Goal: Information Seeking & Learning: Learn about a topic

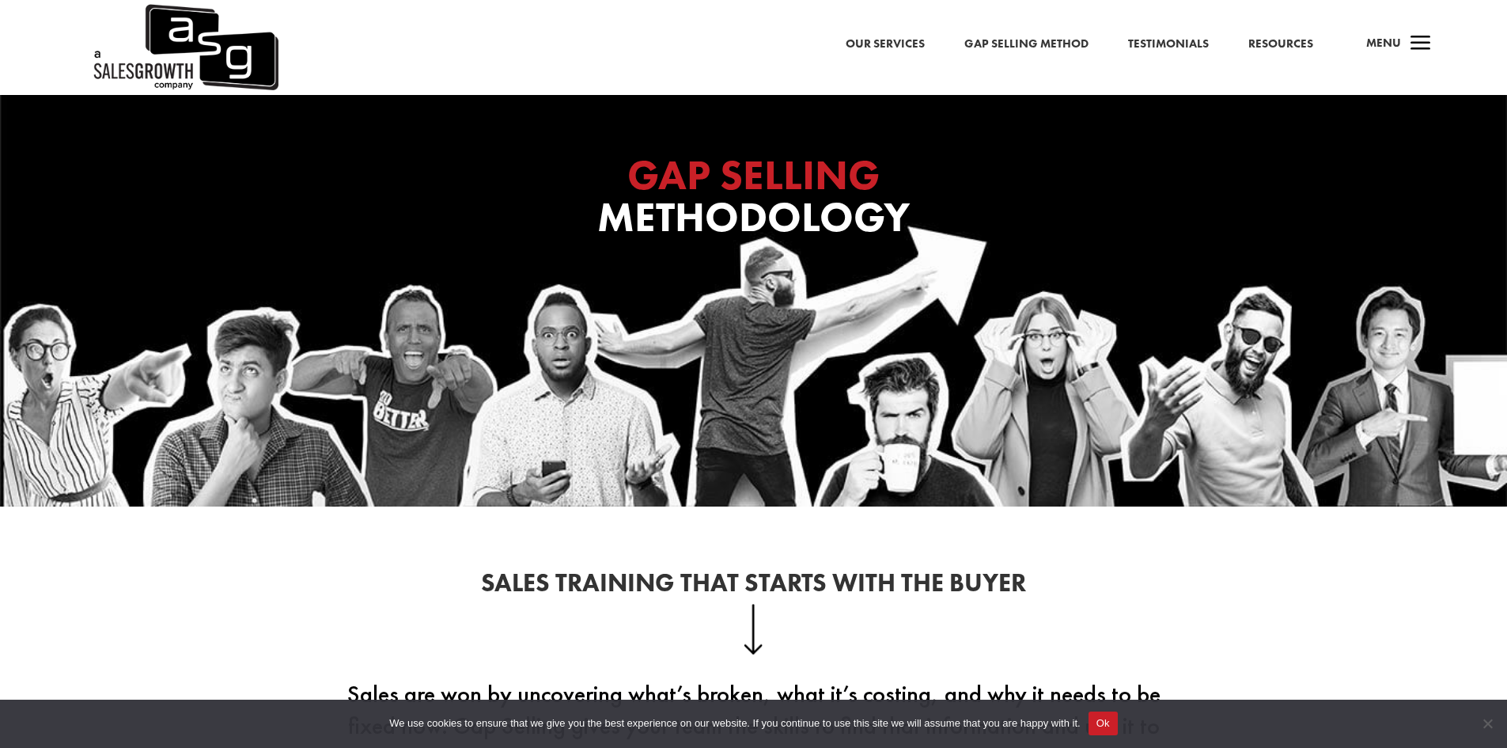
click at [1000, 42] on span "a" at bounding box center [1421, 44] width 32 height 32
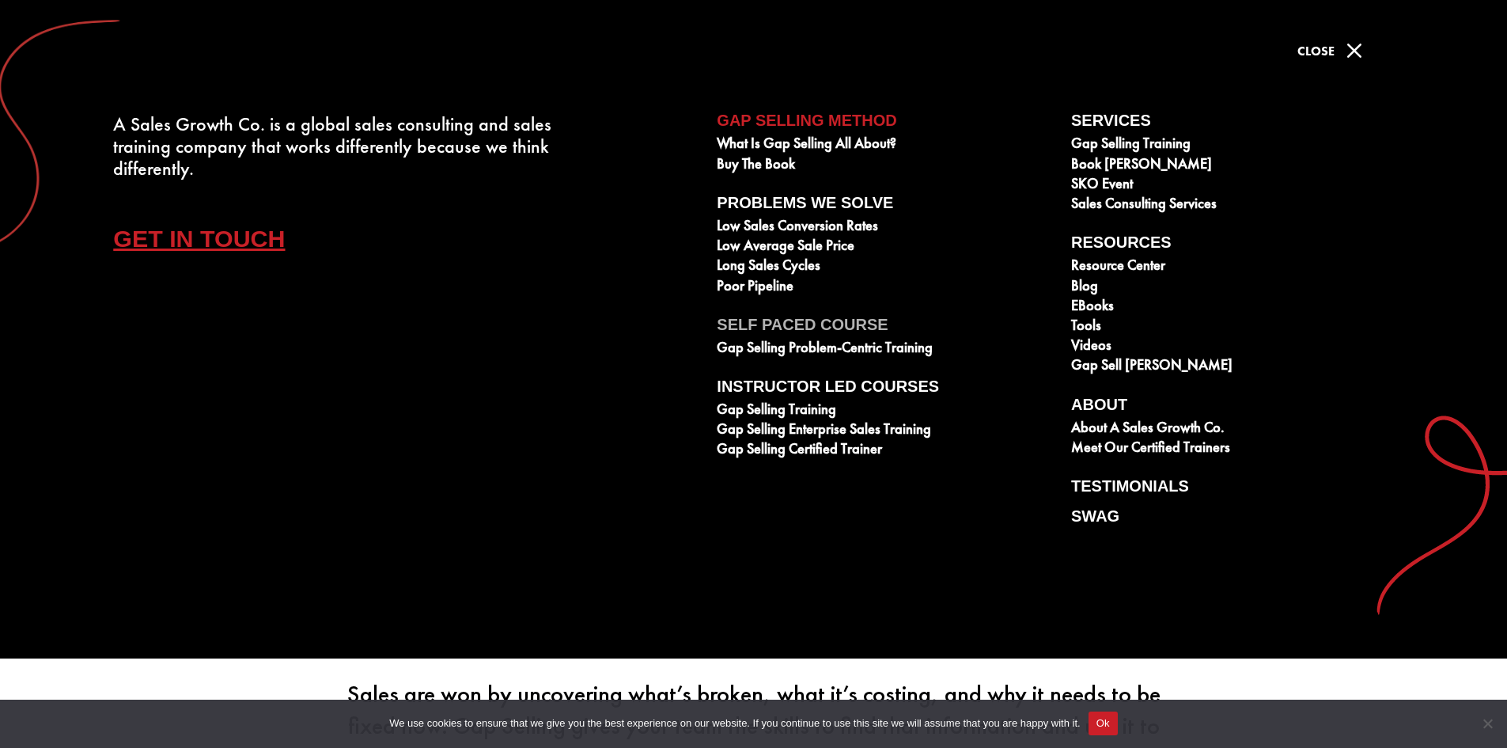
click at [780, 328] on link "Self Paced Course" at bounding box center [885, 328] width 337 height 24
click at [1000, 525] on button "Ok" at bounding box center [1103, 723] width 29 height 24
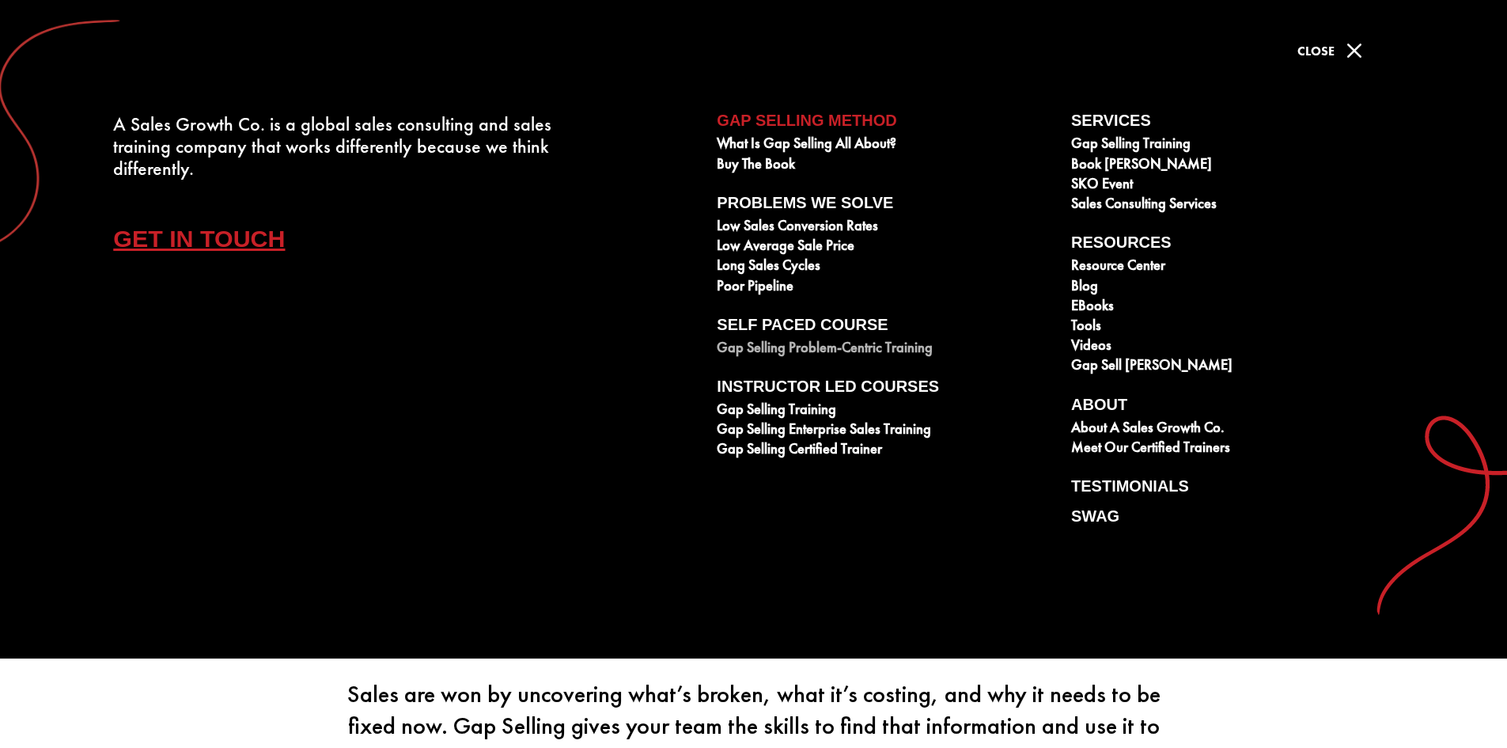
click at [809, 345] on link "Gap Selling Problem-Centric Training" at bounding box center [885, 349] width 337 height 20
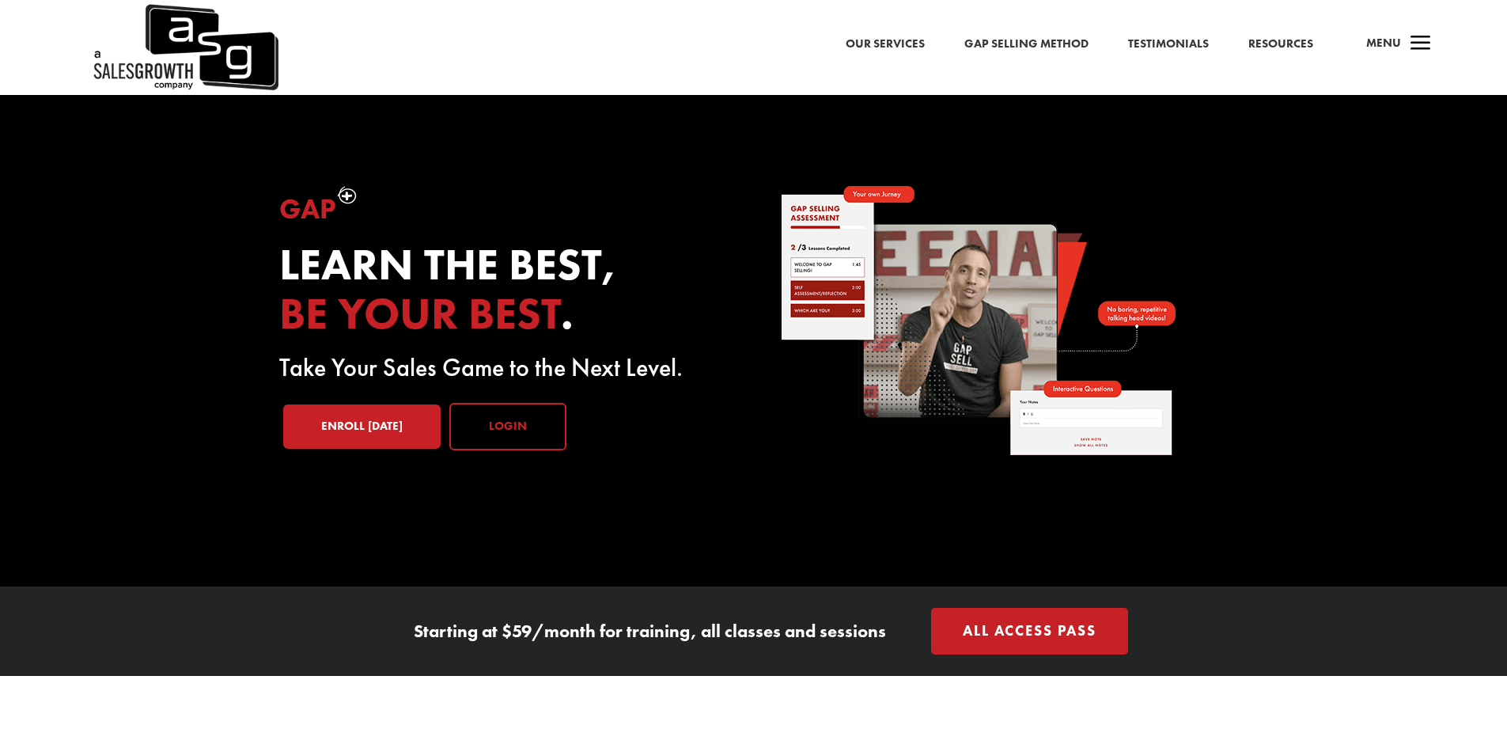
click at [540, 420] on link "Login" at bounding box center [507, 426] width 117 height 47
